Goal: Information Seeking & Learning: Learn about a topic

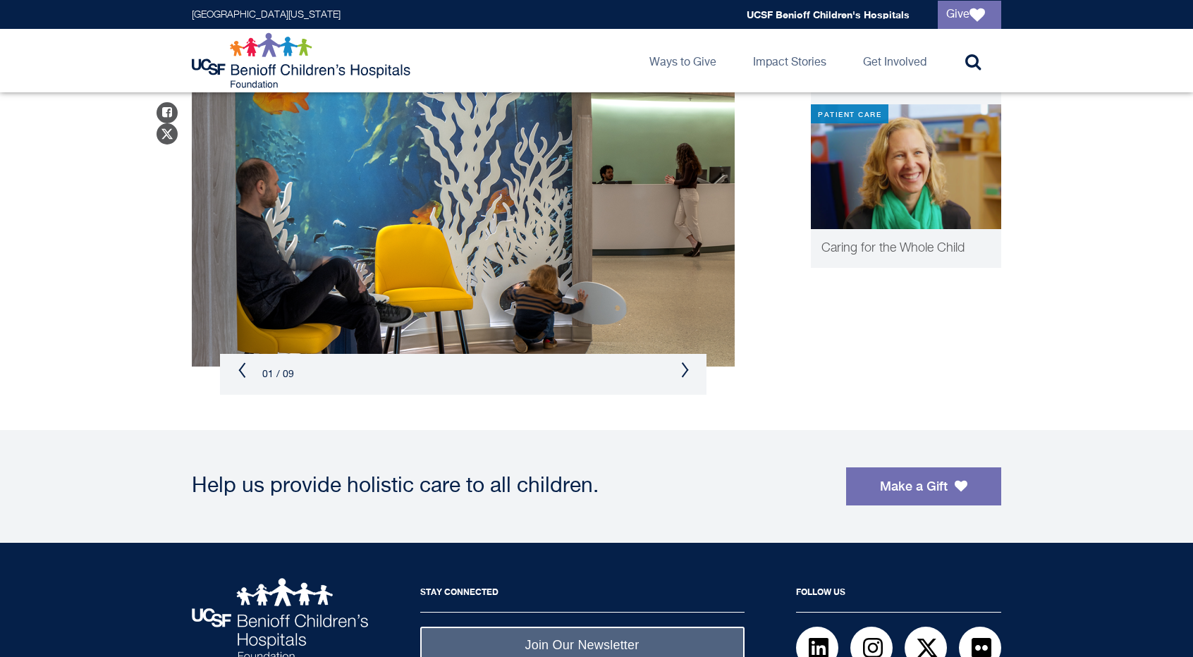
scroll to position [835, 0]
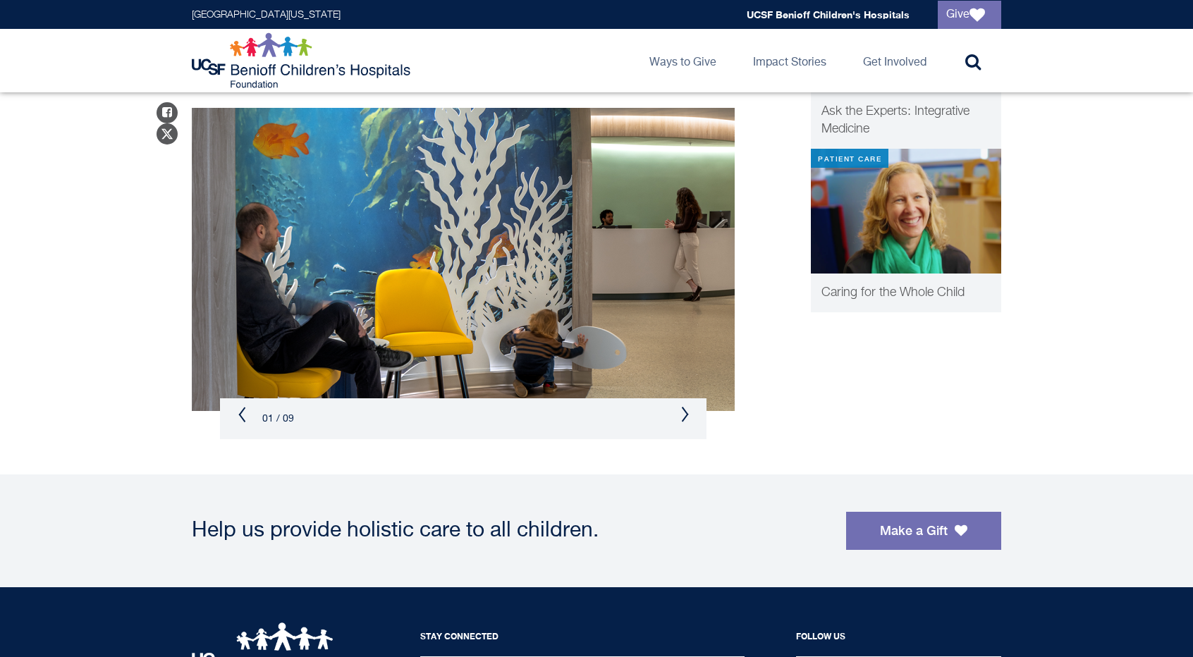
click at [682, 415] on button "Next" at bounding box center [684, 414] width 8 height 17
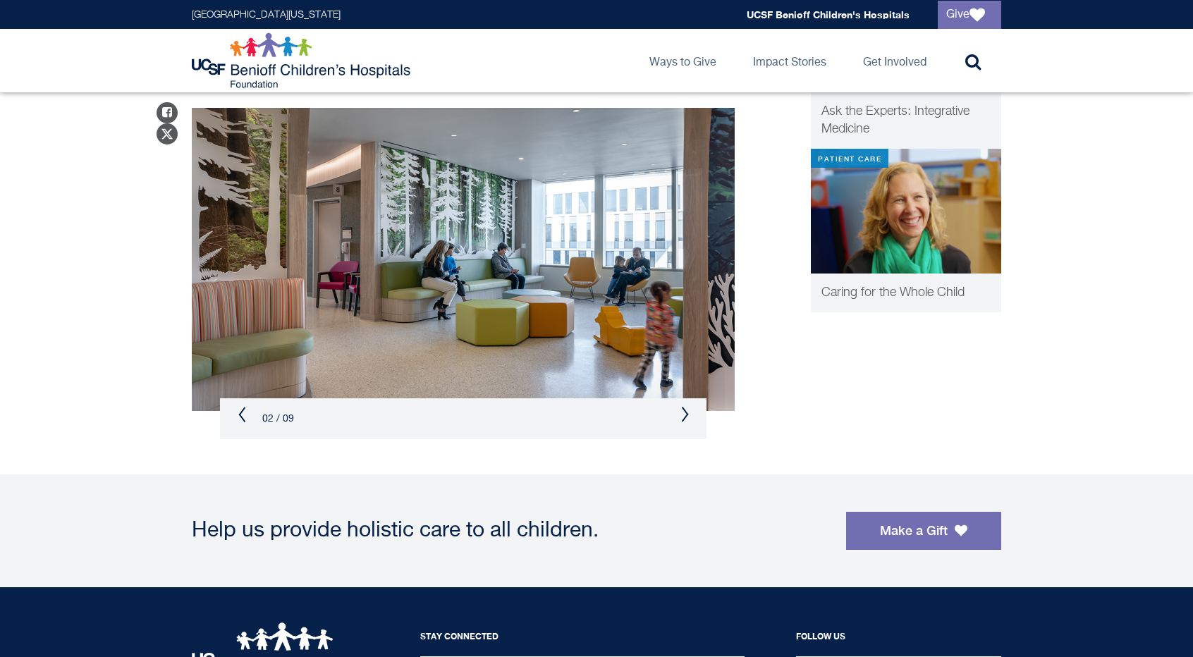
click at [682, 415] on button "Next" at bounding box center [684, 414] width 8 height 17
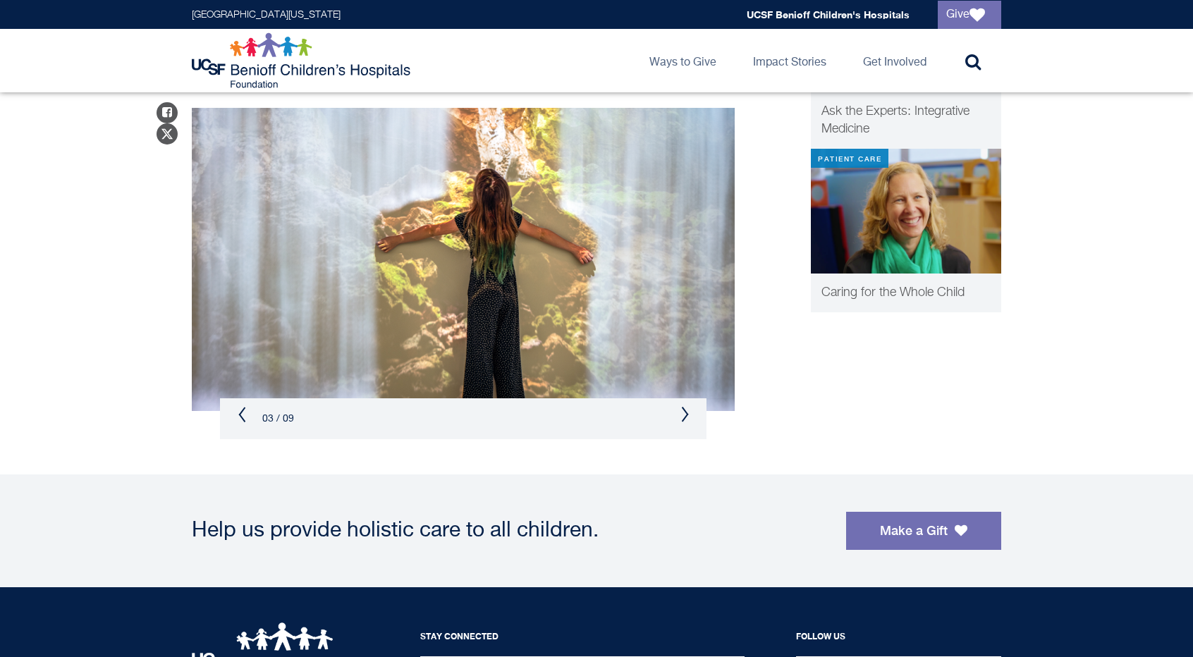
click at [682, 415] on button "Next" at bounding box center [684, 414] width 8 height 17
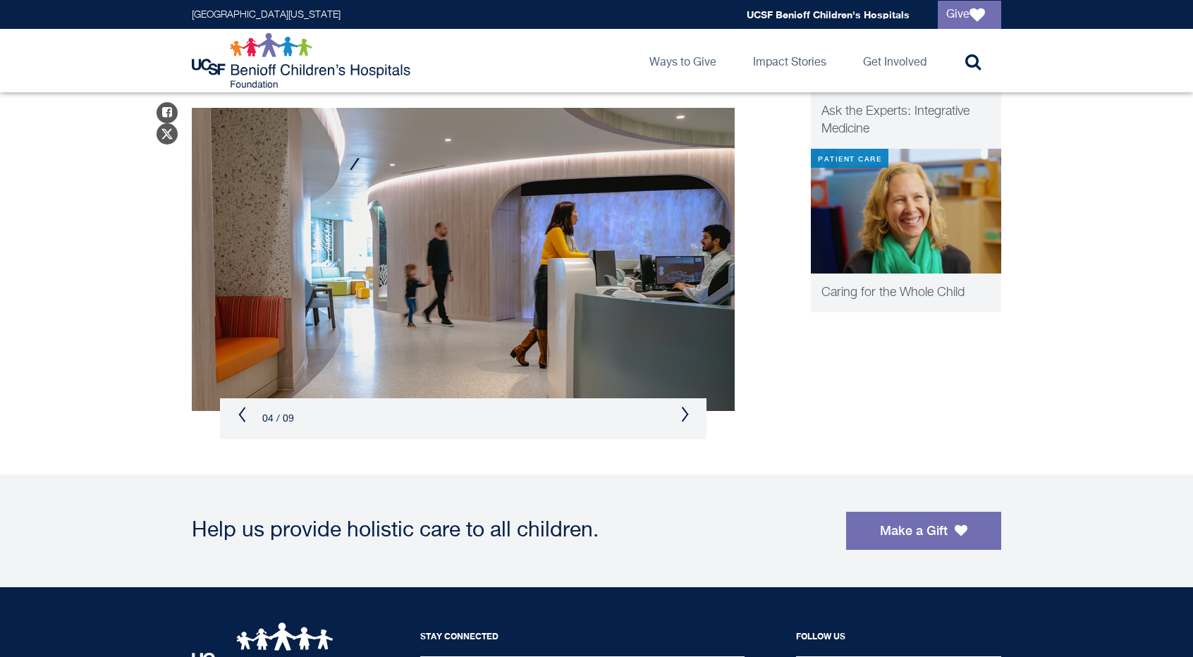
click at [682, 415] on button "Next" at bounding box center [684, 414] width 8 height 17
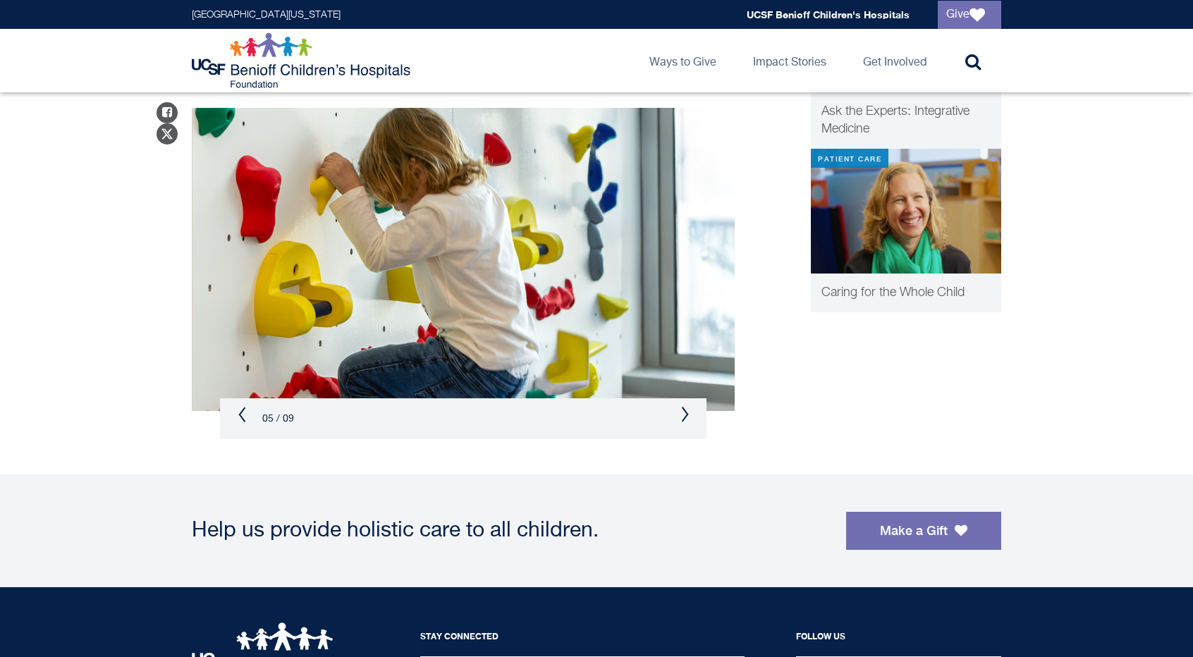
click at [684, 412] on button "Next" at bounding box center [684, 414] width 8 height 17
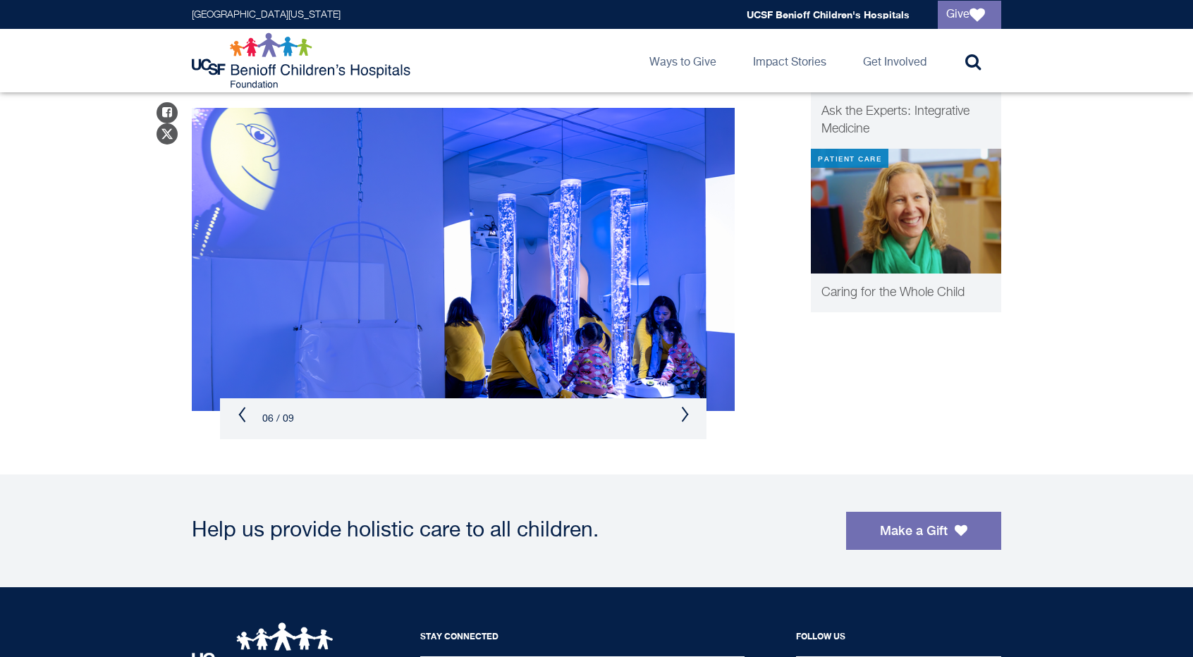
click at [684, 412] on button "Next" at bounding box center [684, 414] width 8 height 17
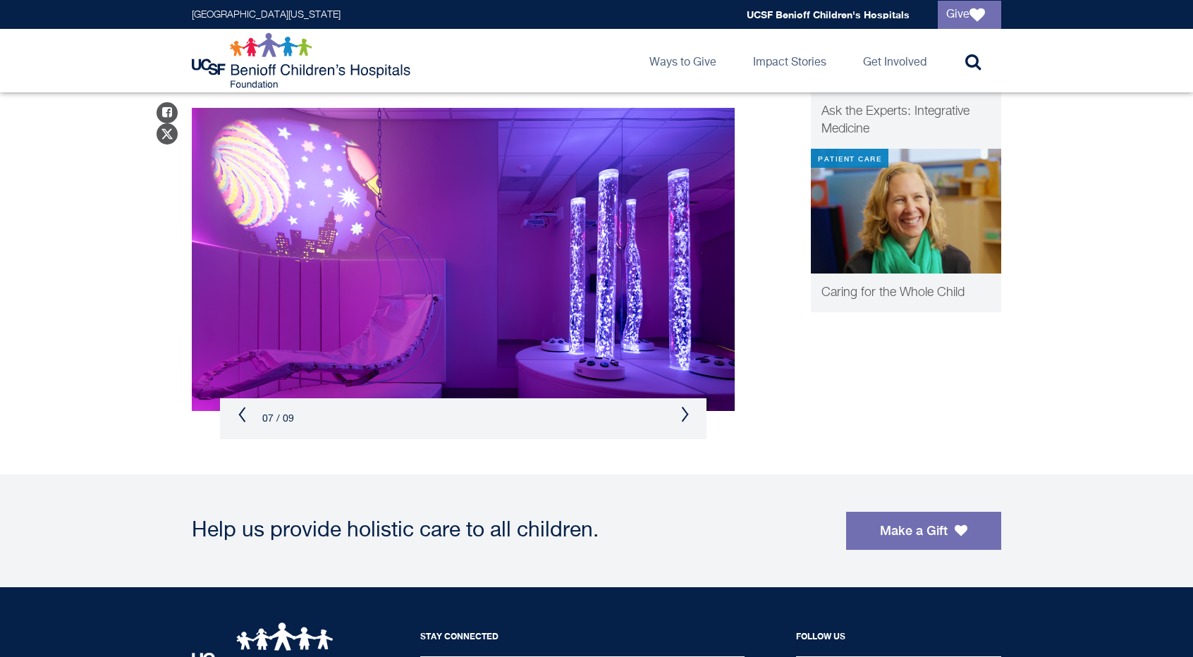
click at [684, 412] on button "Next" at bounding box center [684, 414] width 8 height 17
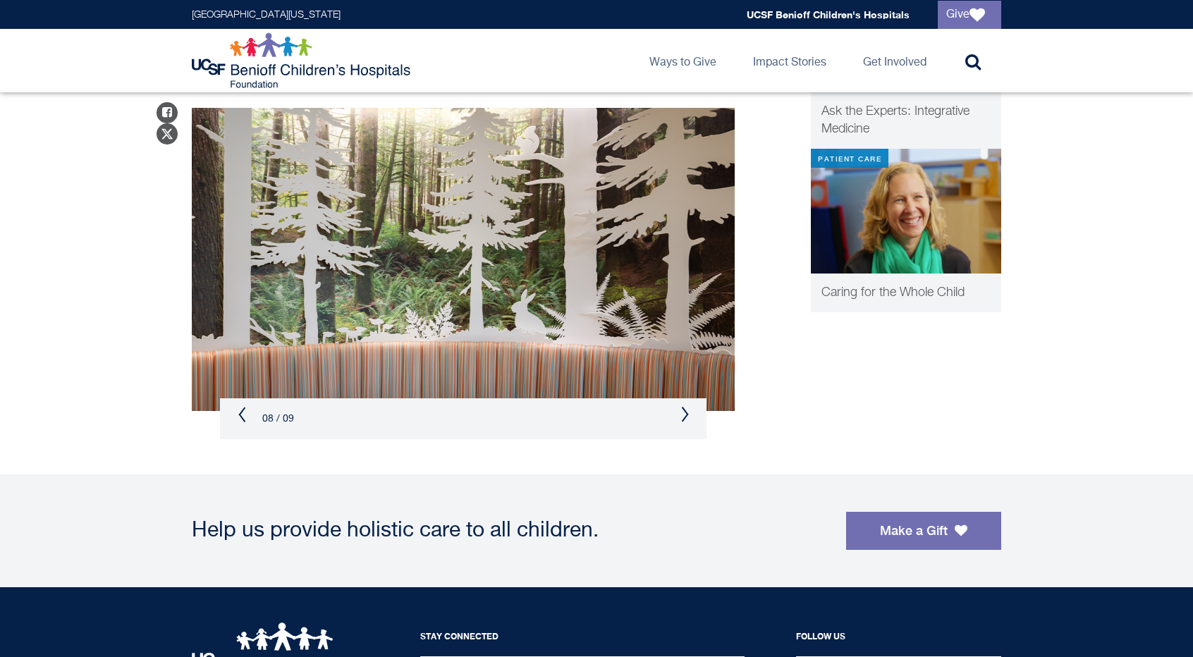
click at [684, 412] on button "Next" at bounding box center [684, 414] width 8 height 17
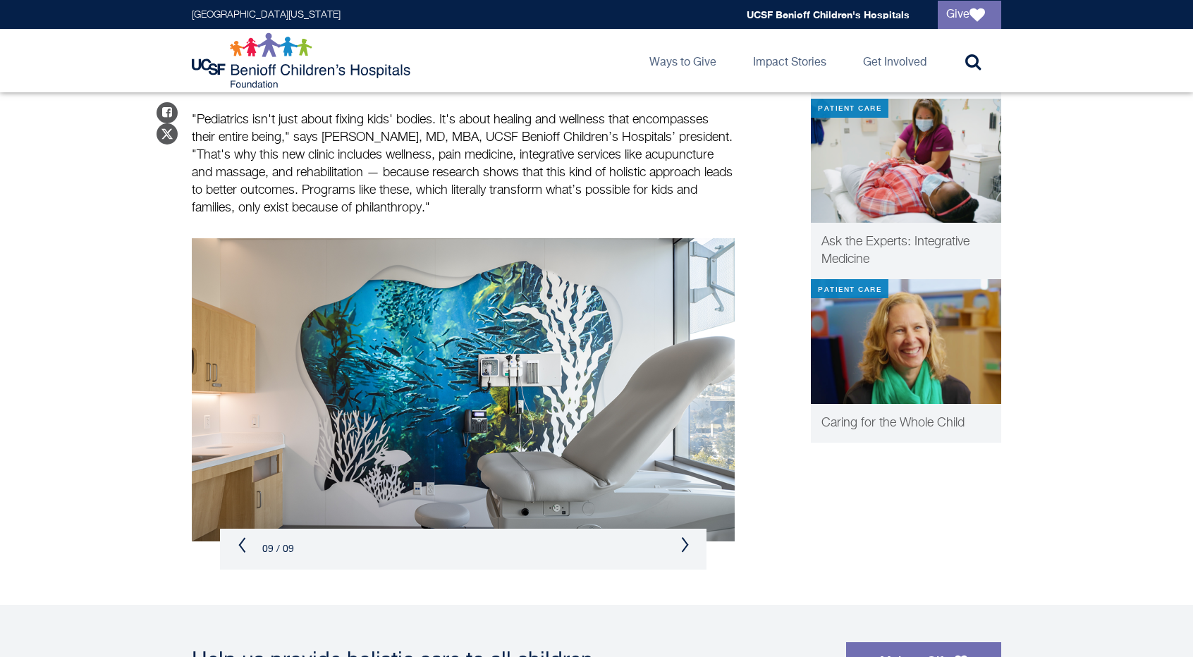
scroll to position [764, 0]
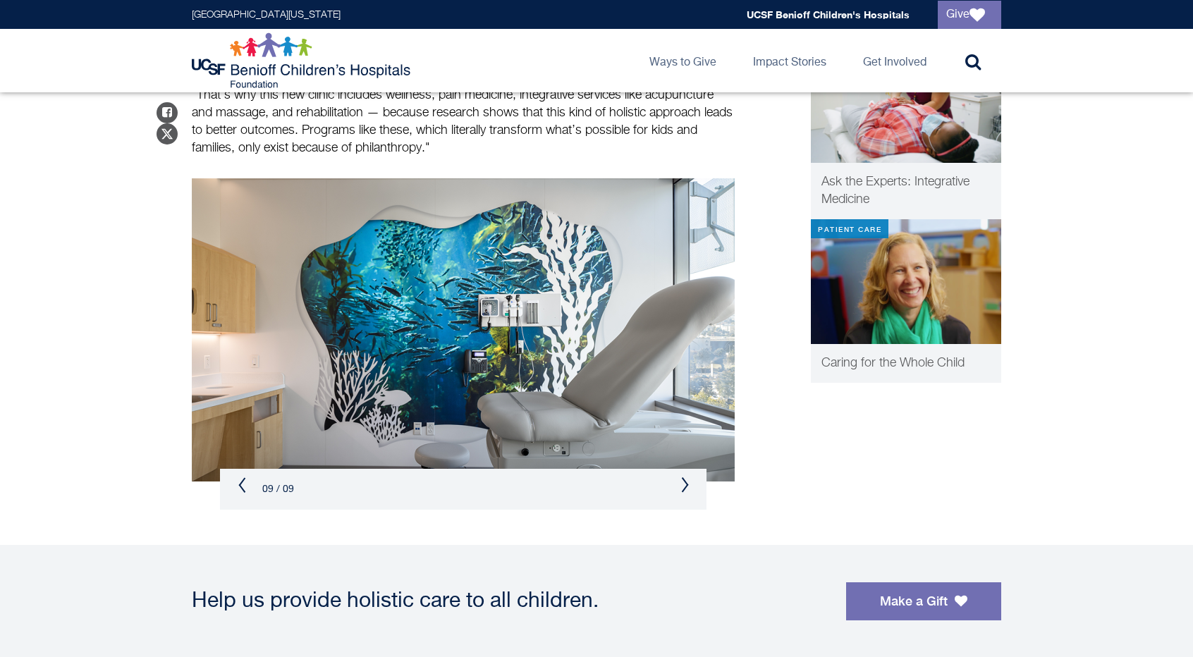
click at [608, 257] on img at bounding box center [463, 329] width 543 height 303
click at [685, 480] on button "Next" at bounding box center [684, 485] width 8 height 17
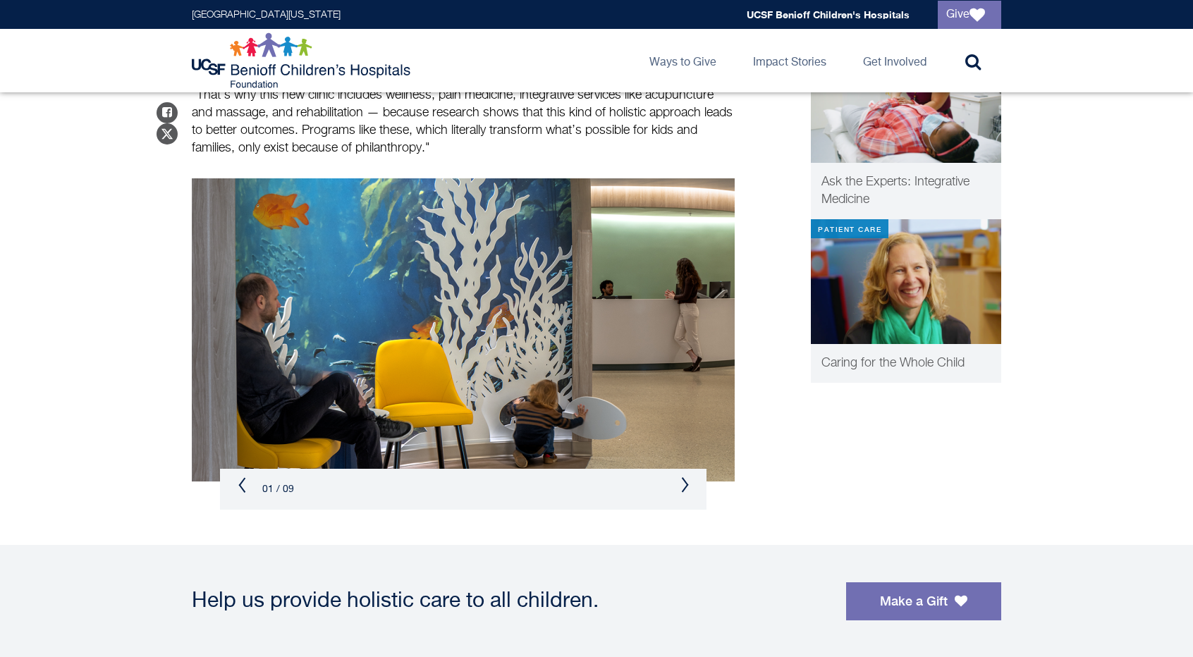
drag, startPoint x: 678, startPoint y: 479, endPoint x: 678, endPoint y: 459, distance: 19.7
click at [678, 479] on div "01 / 09" at bounding box center [463, 489] width 486 height 41
click at [688, 486] on button "Next" at bounding box center [684, 485] width 8 height 17
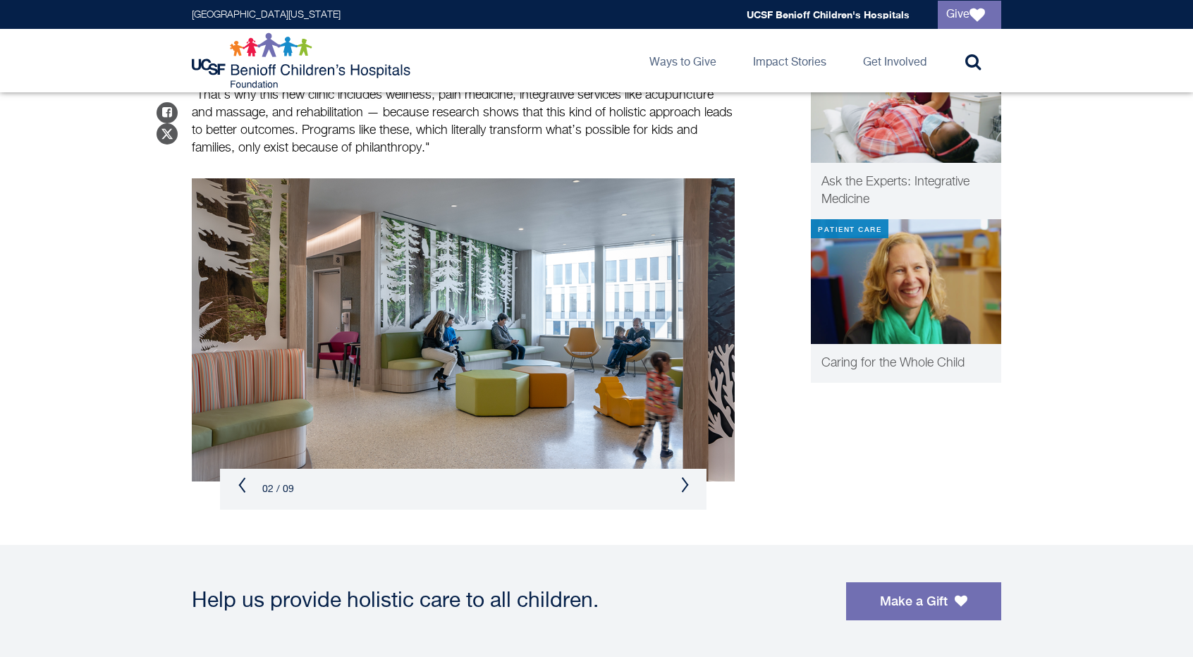
click at [682, 480] on button "Next" at bounding box center [684, 485] width 8 height 17
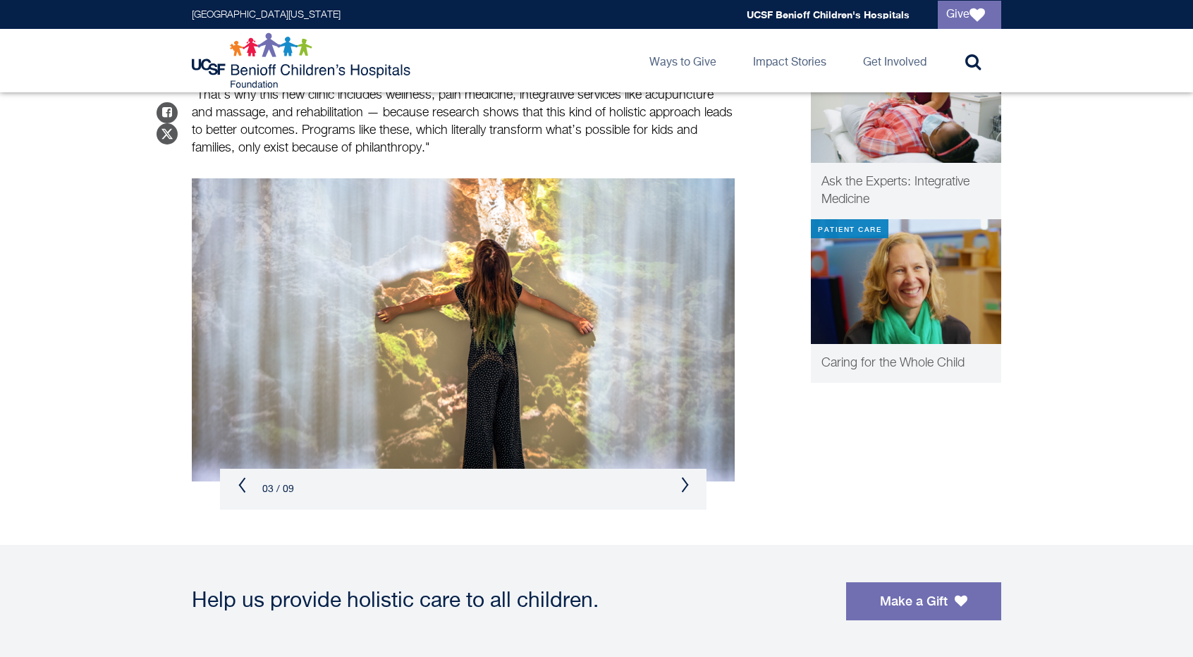
click at [684, 487] on button "Next" at bounding box center [684, 485] width 8 height 17
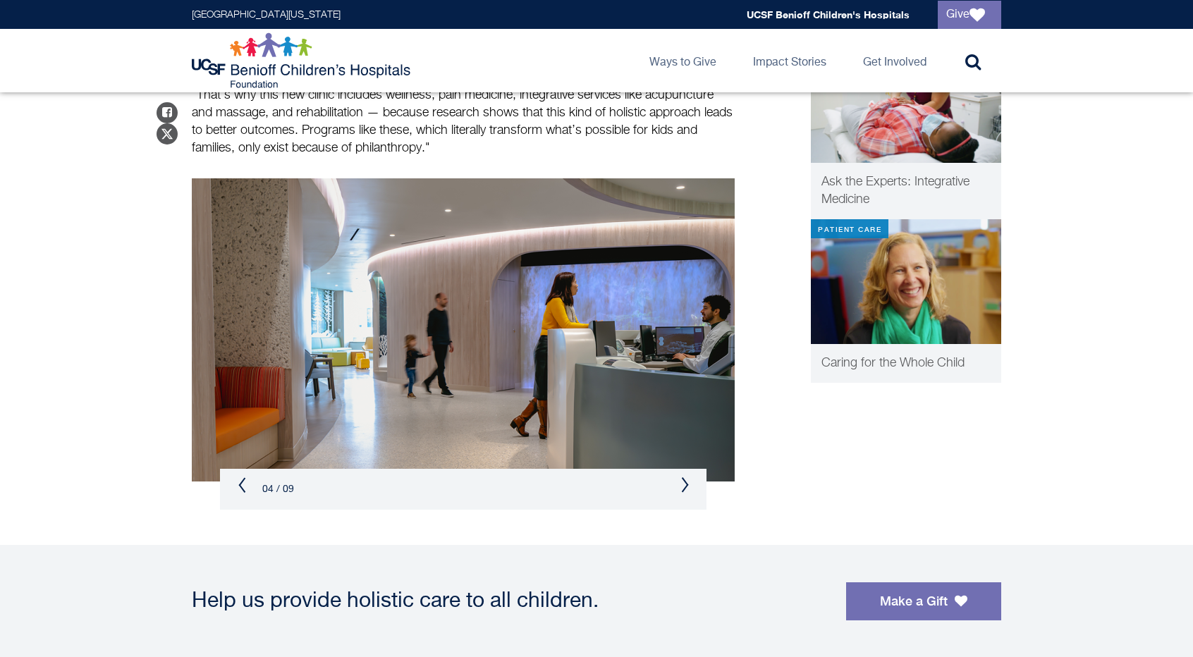
click at [682, 484] on button "Next" at bounding box center [684, 485] width 8 height 17
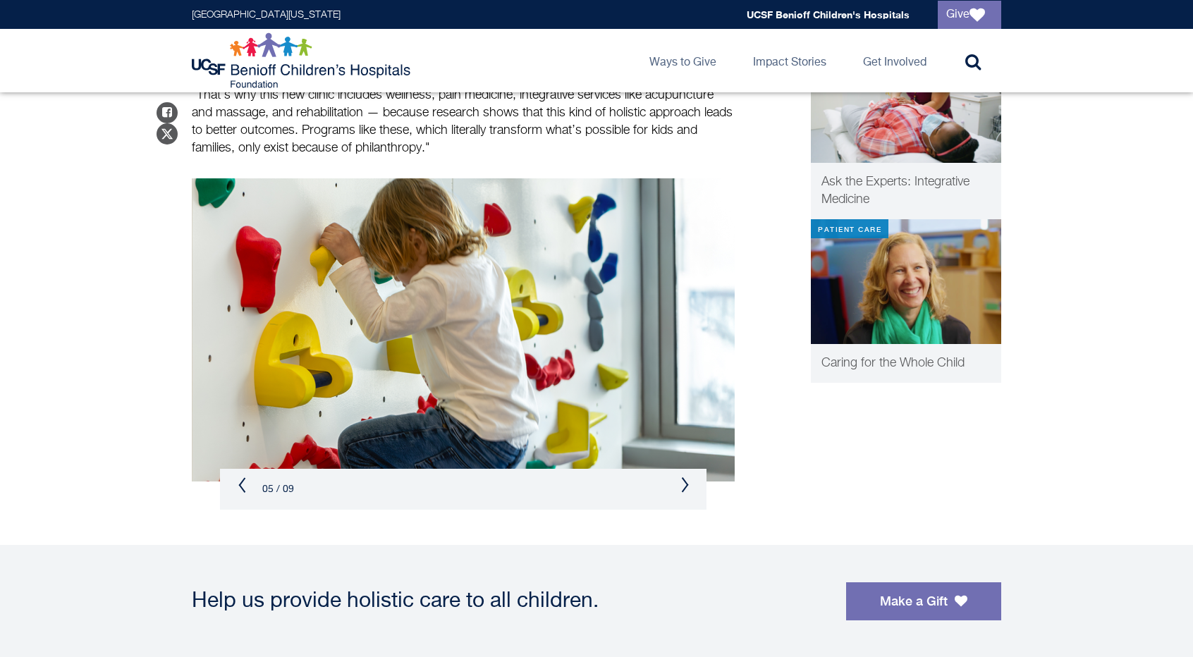
click at [685, 489] on button "Next" at bounding box center [684, 485] width 8 height 17
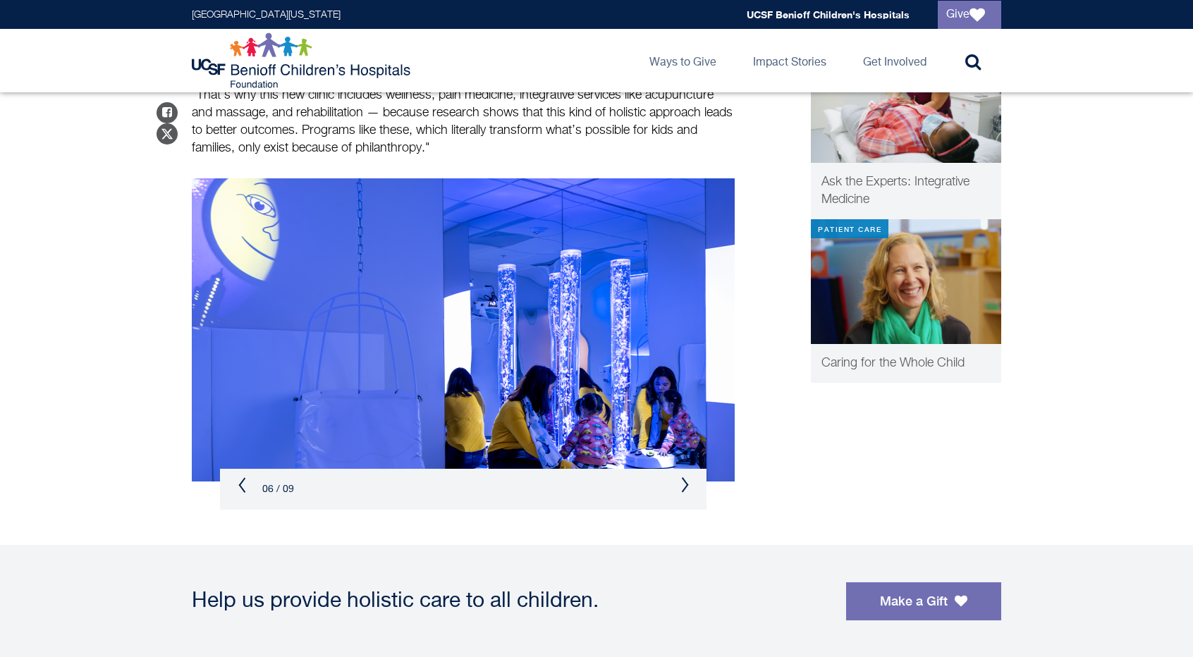
click at [687, 481] on button "Next" at bounding box center [684, 485] width 8 height 17
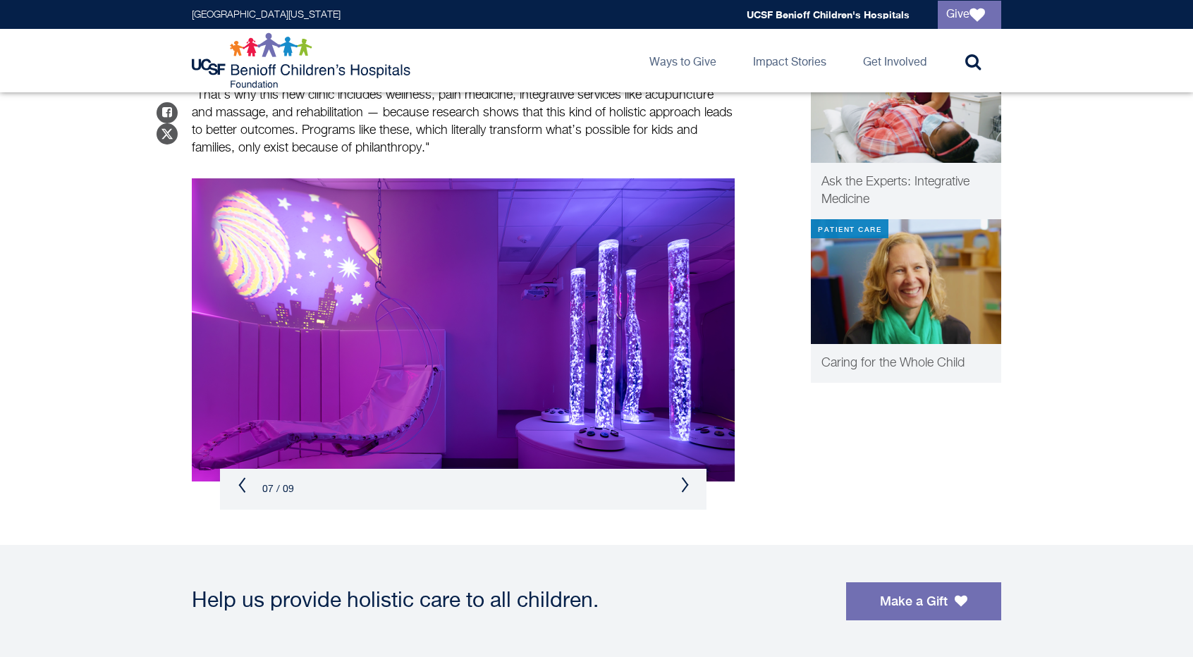
click at [674, 477] on div "07 / 09" at bounding box center [463, 489] width 486 height 41
click at [674, 480] on div "07 / 09" at bounding box center [463, 489] width 486 height 41
click at [675, 489] on div "07 / 09" at bounding box center [463, 489] width 486 height 41
click at [695, 484] on div "07 / 09" at bounding box center [463, 489] width 486 height 41
click at [680, 484] on button "Next" at bounding box center [684, 485] width 8 height 17
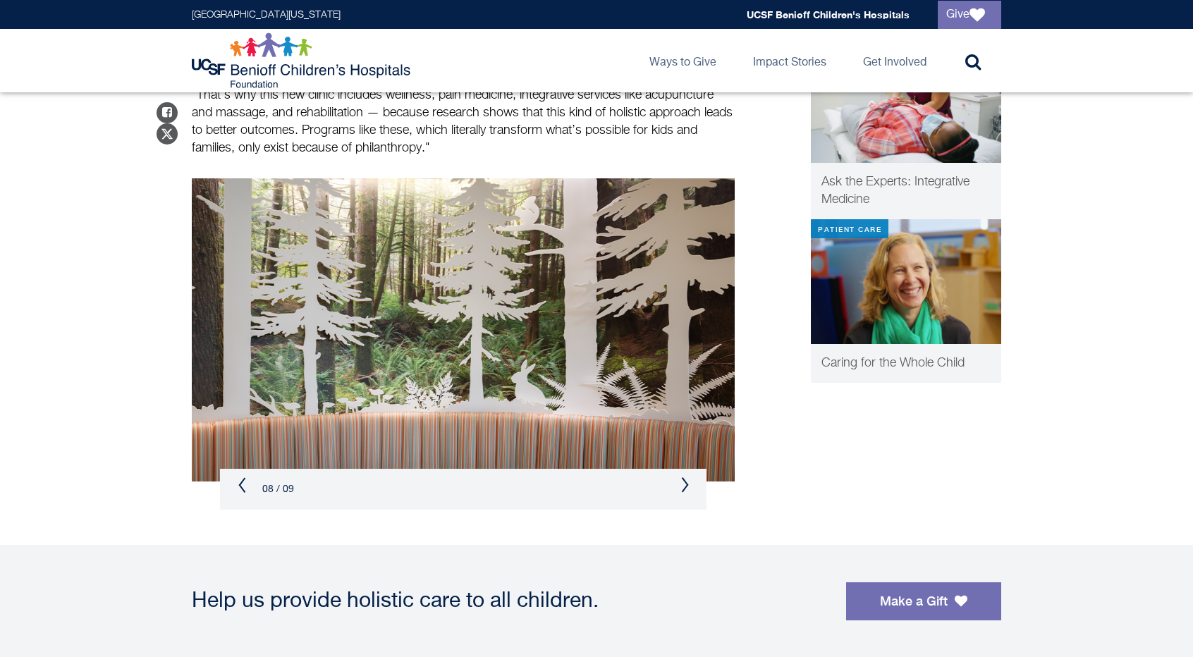
click at [675, 477] on div "08 / 09" at bounding box center [463, 489] width 486 height 41
click at [680, 483] on div "Previous 09 / 09 01 / 09 02 / 09 03 / 09 04 / 09 05 / 09 06 / 09 07 / 09 08 / 0…" at bounding box center [463, 489] width 486 height 41
click at [681, 481] on button "Next" at bounding box center [684, 485] width 8 height 17
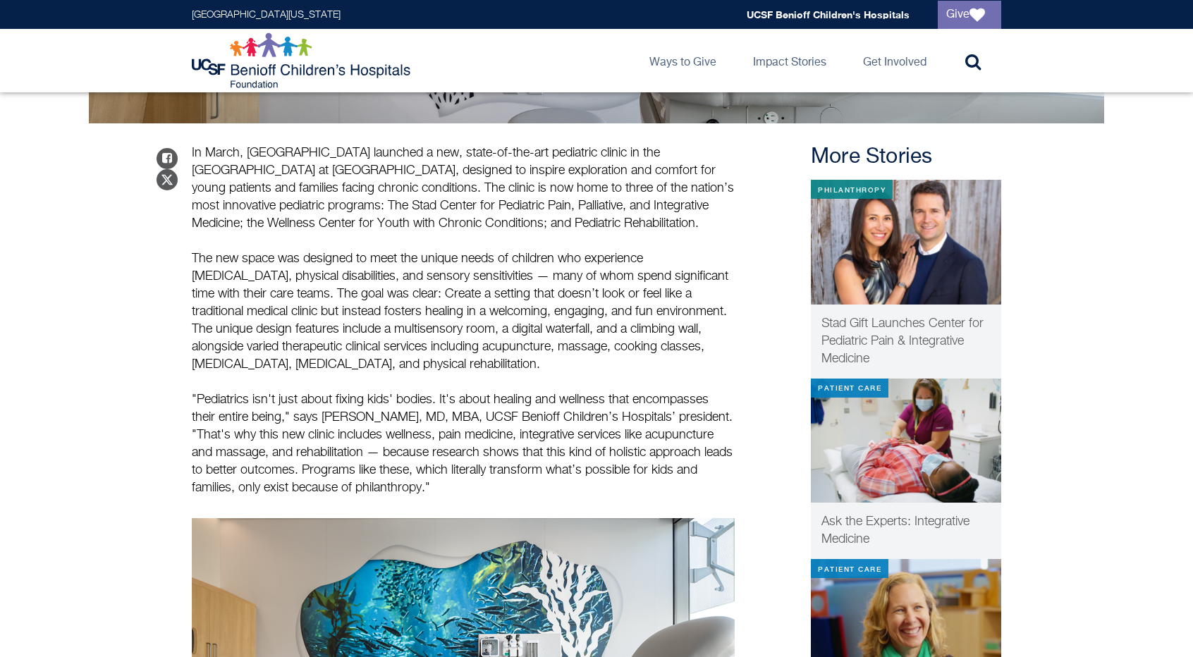
scroll to position [423, 0]
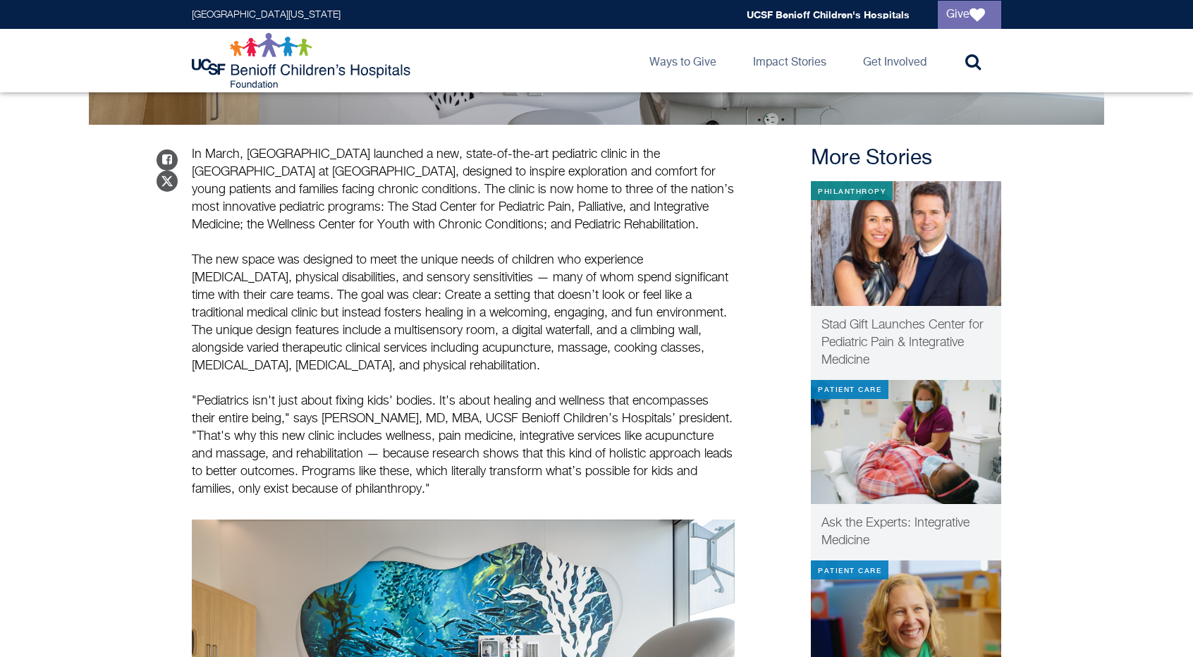
drag, startPoint x: 186, startPoint y: 149, endPoint x: 633, endPoint y: 495, distance: 564.9
click at [633, 495] on div "Share on Facebook Share on Twitter In March, UCSF [GEOGRAPHIC_DATA] launched a …" at bounding box center [596, 488] width 835 height 726
copy p "Lo Ipsum, DOLO Sitamet Consecte'a Elitseddo eiusmodt i utl, etdol-ma-ali-eni ad…"
click at [632, 393] on p "In March, [GEOGRAPHIC_DATA] launched a new, state-of-the-art pediatric clinic i…" at bounding box center [463, 322] width 543 height 352
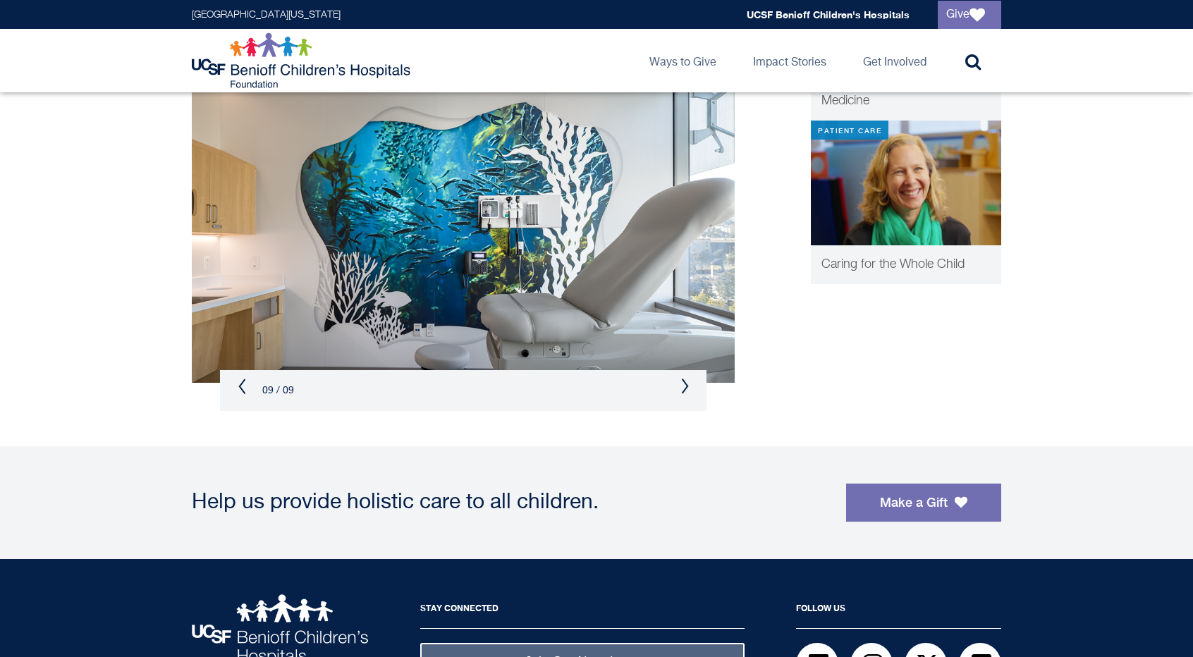
scroll to position [916, 0]
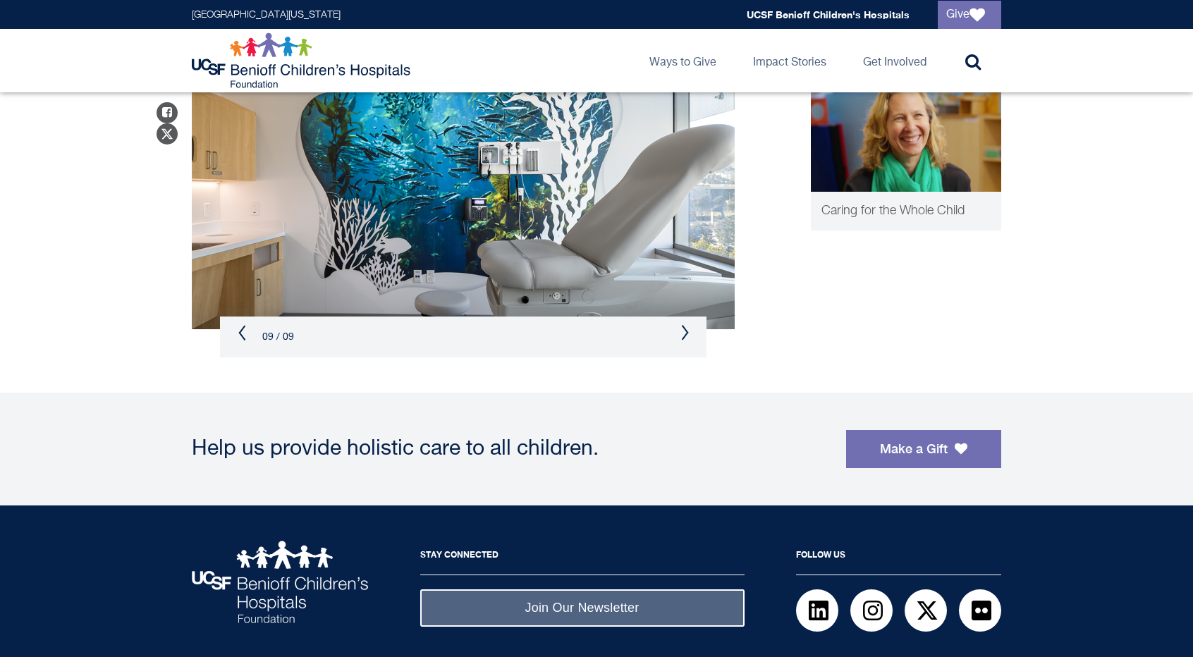
click at [242, 333] on button "Previous" at bounding box center [242, 332] width 8 height 17
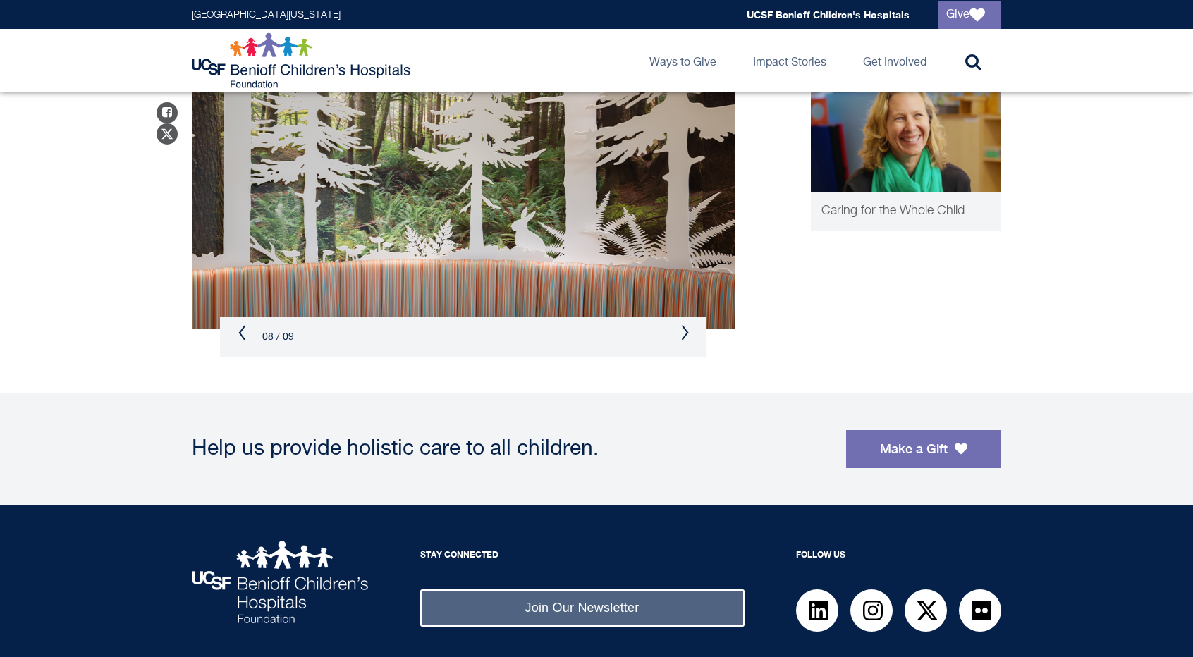
click at [242, 333] on button "Previous" at bounding box center [242, 332] width 8 height 17
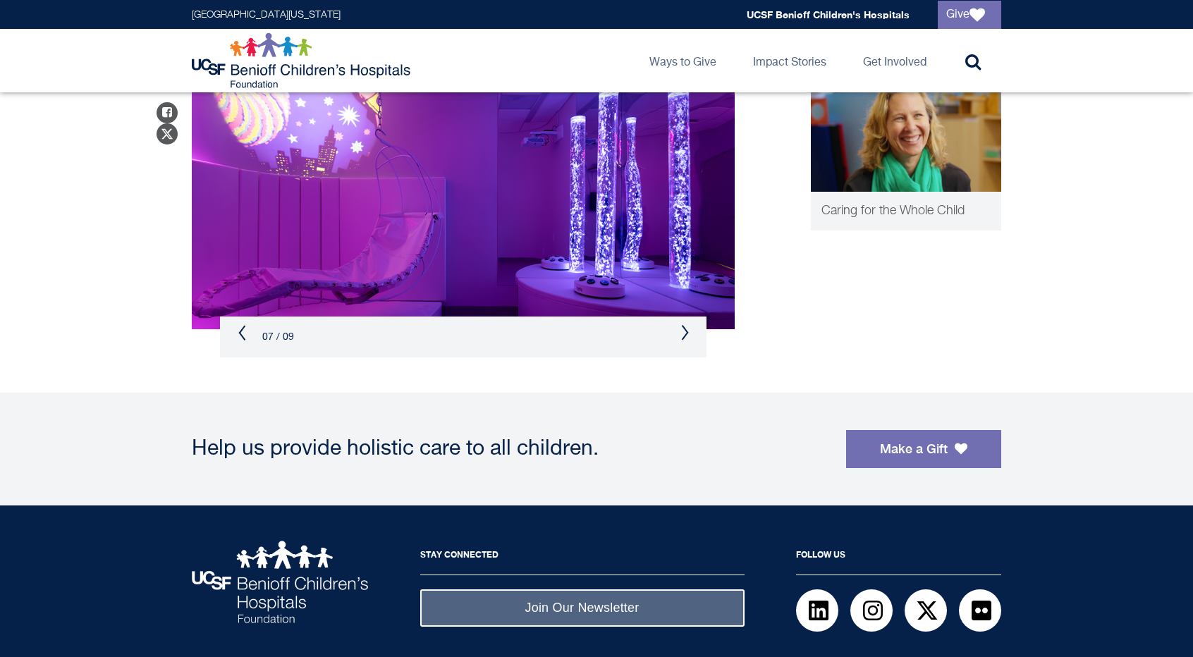
click at [242, 333] on button "Previous" at bounding box center [242, 332] width 8 height 17
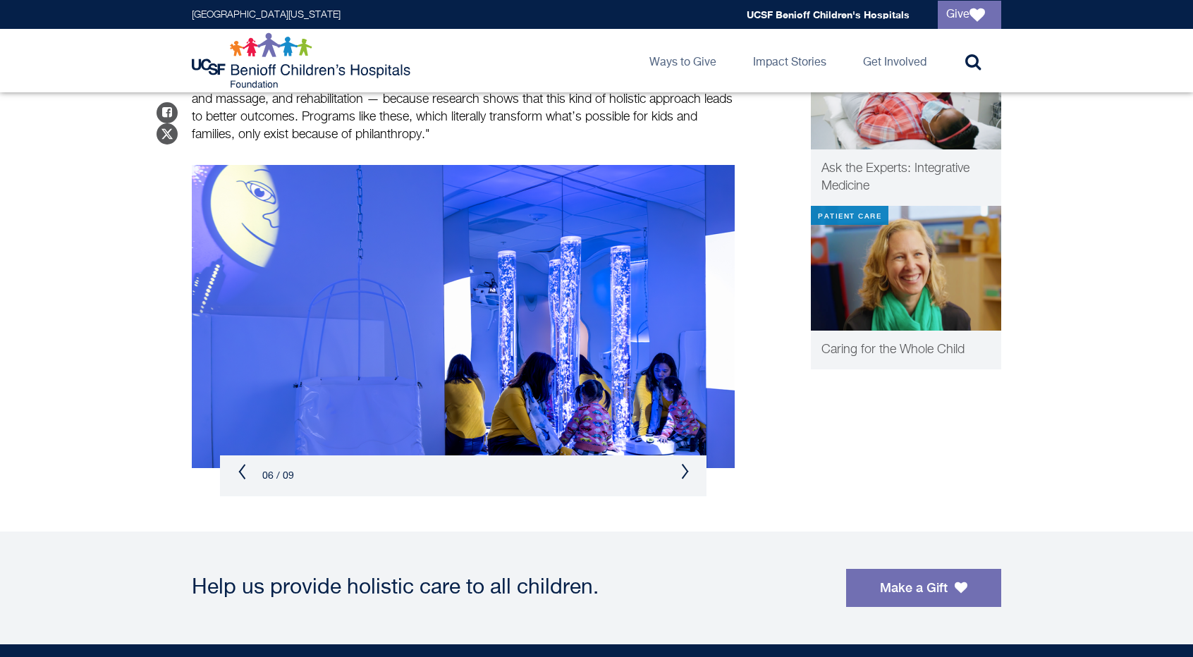
scroll to position [775, 0]
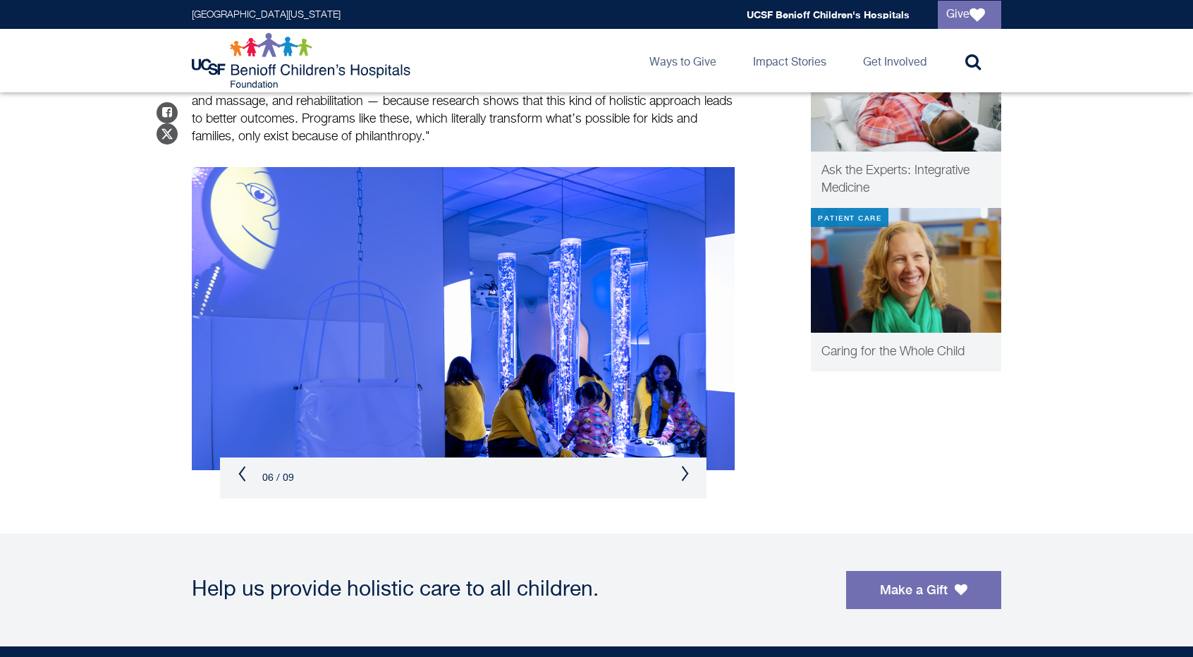
click at [686, 341] on img at bounding box center [463, 318] width 543 height 303
click at [243, 473] on button "Previous" at bounding box center [242, 473] width 8 height 17
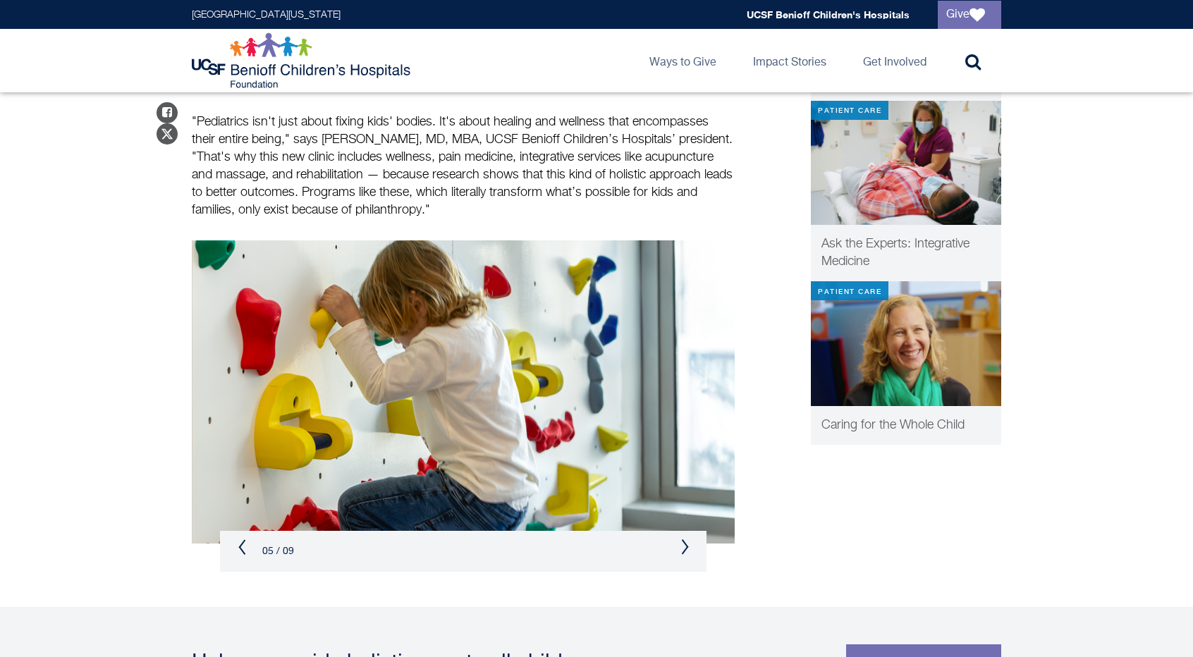
scroll to position [623, 0]
